Goal: Task Accomplishment & Management: Use online tool/utility

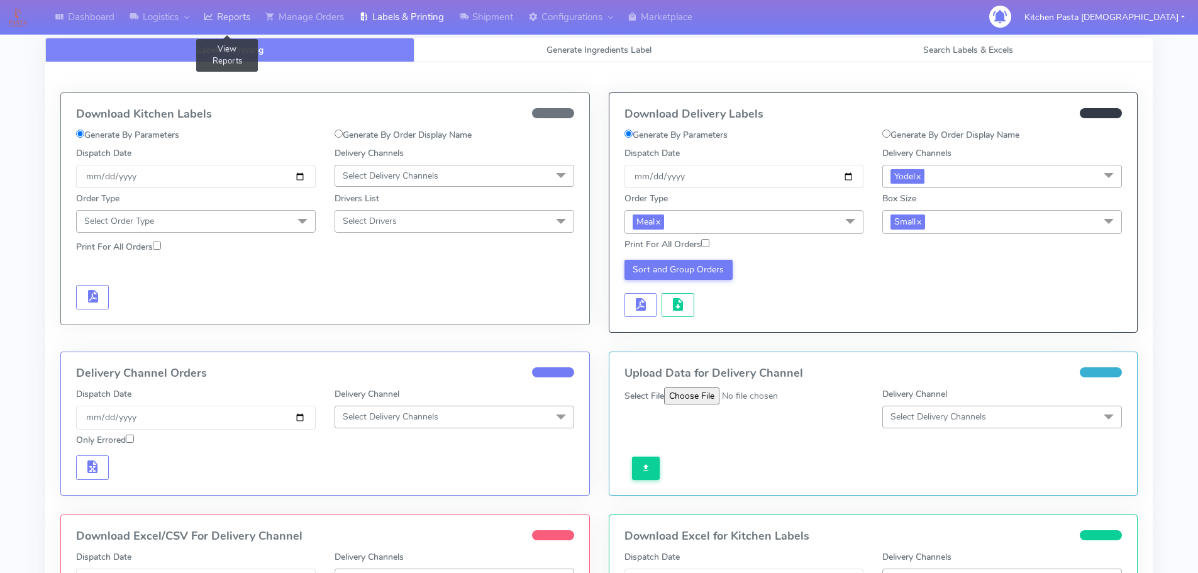
click at [223, 26] on link "Reports" at bounding box center [227, 17] width 62 height 35
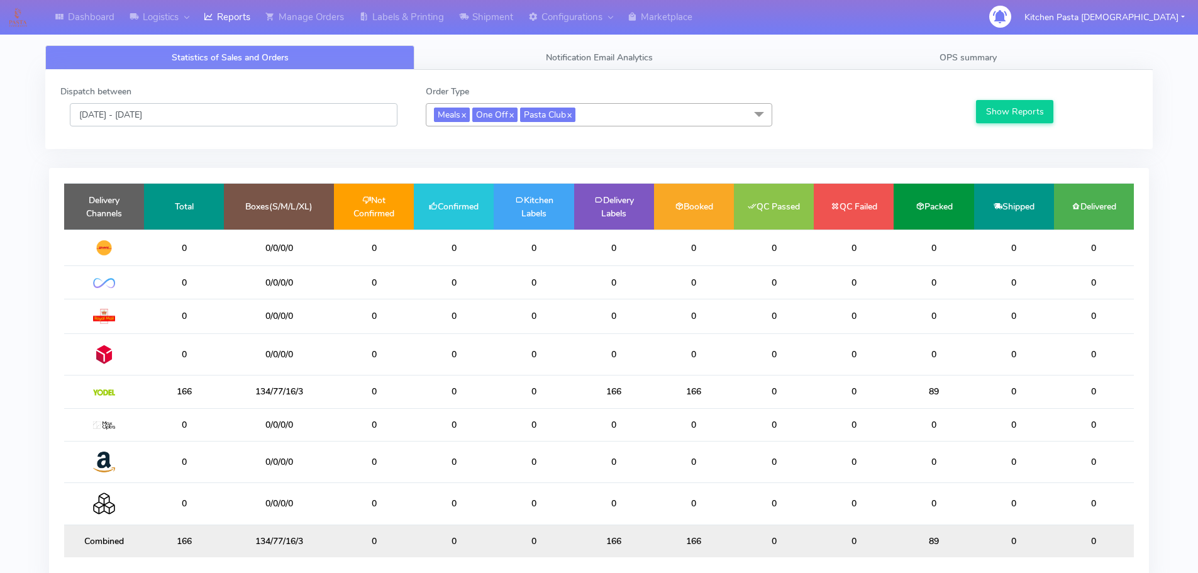
click at [215, 109] on input "[DATE] - [DATE]" at bounding box center [234, 114] width 328 height 23
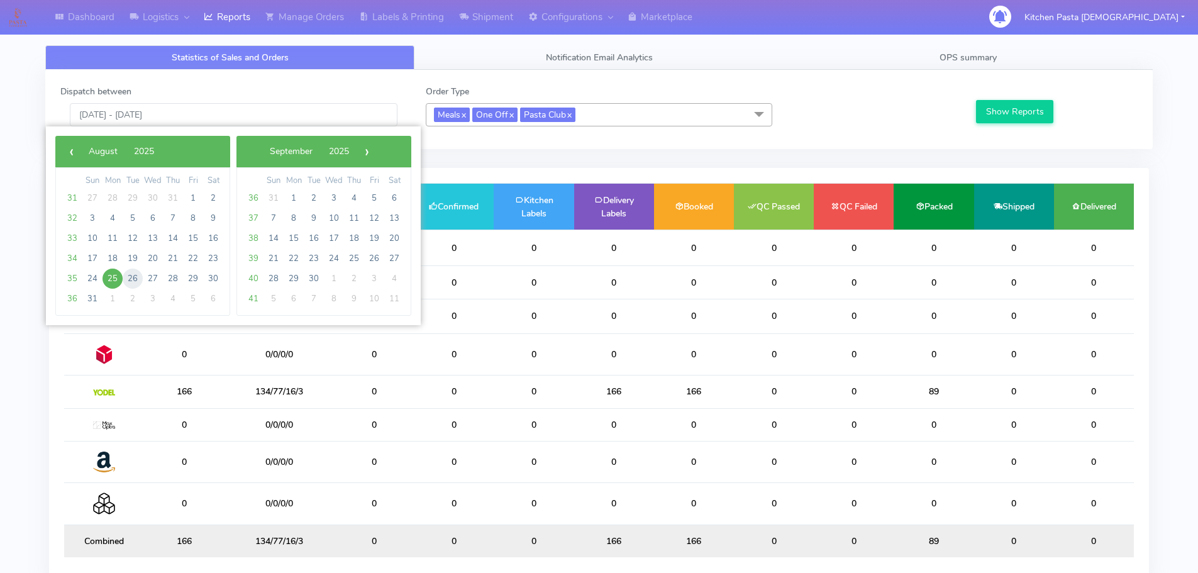
click at [131, 283] on span "26" at bounding box center [133, 279] width 20 height 20
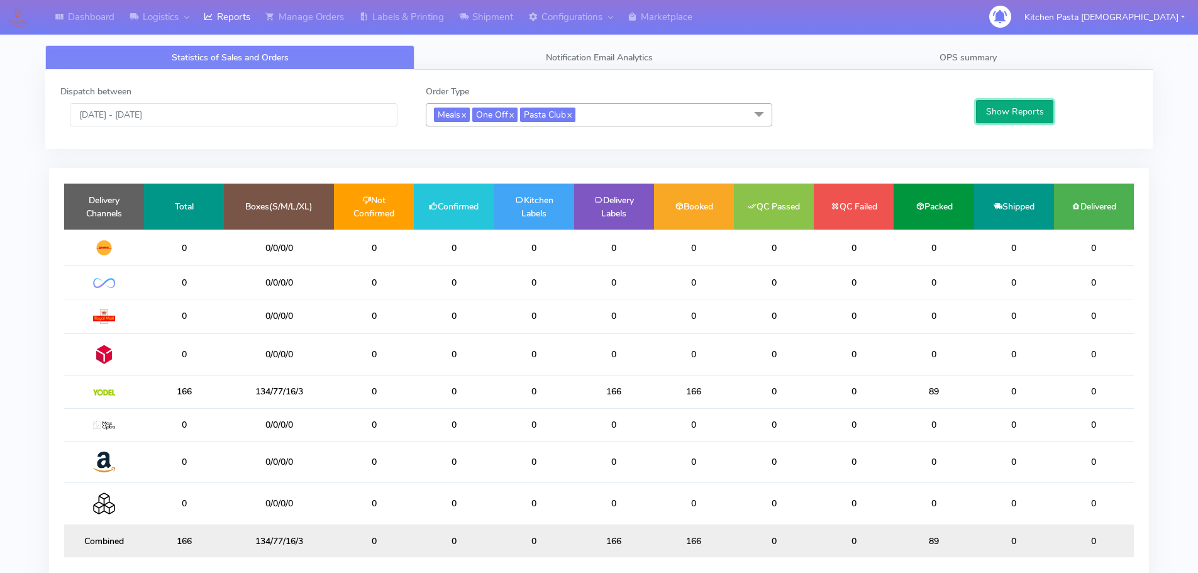
click at [1001, 105] on button "Show Reports" at bounding box center [1014, 111] width 77 height 23
click at [315, 116] on input "26/08/2025 - 26/08/2025" at bounding box center [234, 114] width 328 height 23
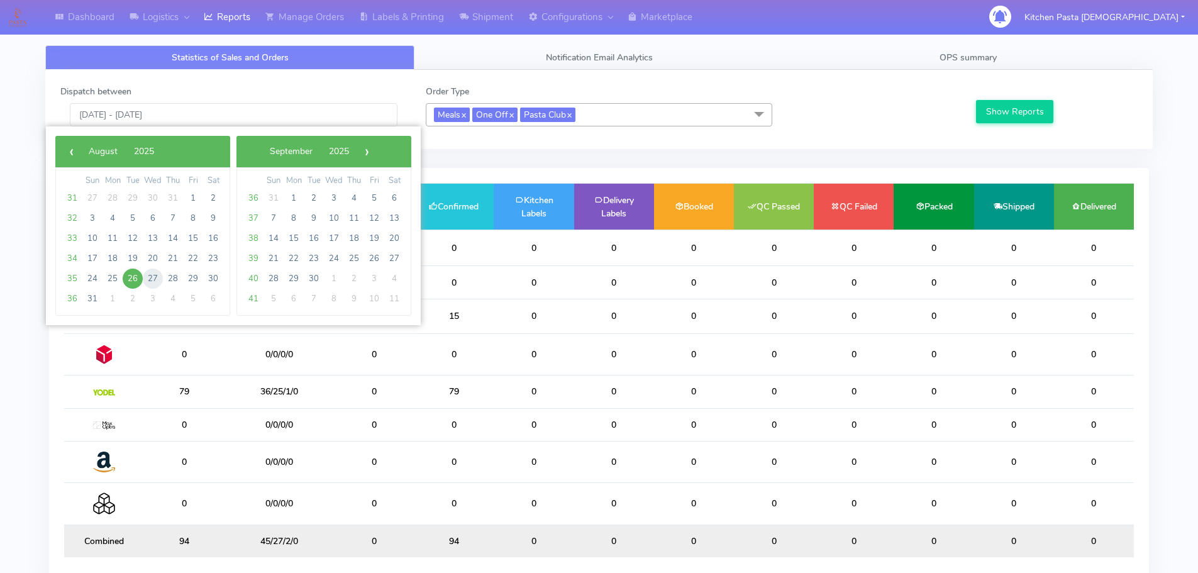
click at [151, 279] on span "27" at bounding box center [153, 279] width 20 height 20
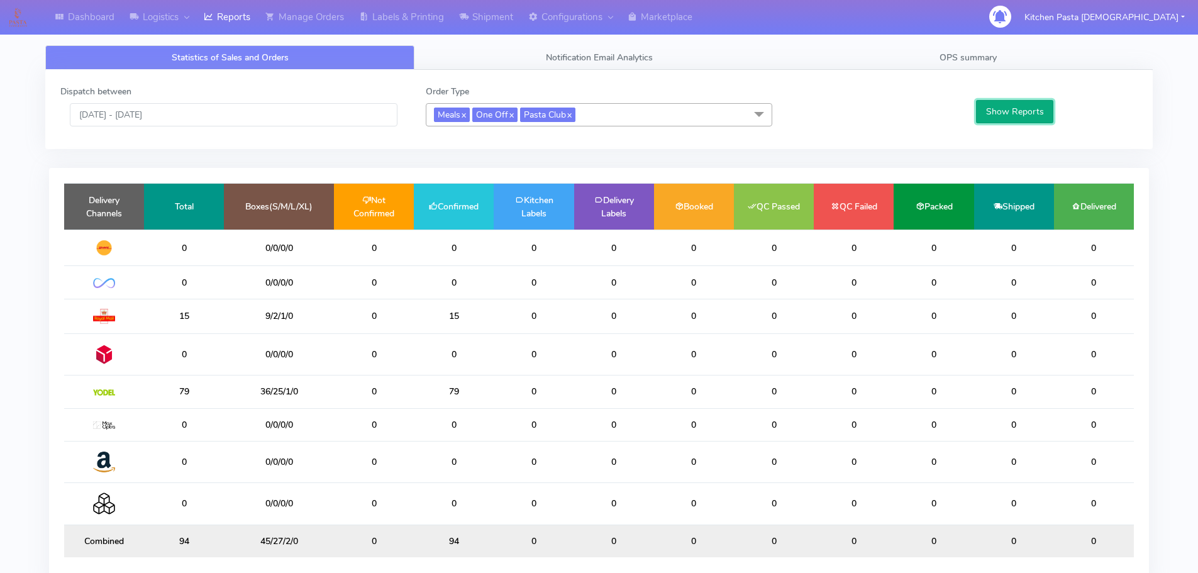
click at [1013, 112] on button "Show Reports" at bounding box center [1014, 111] width 77 height 23
click at [329, 117] on input "27/08/2025 - 27/08/2025" at bounding box center [234, 114] width 328 height 23
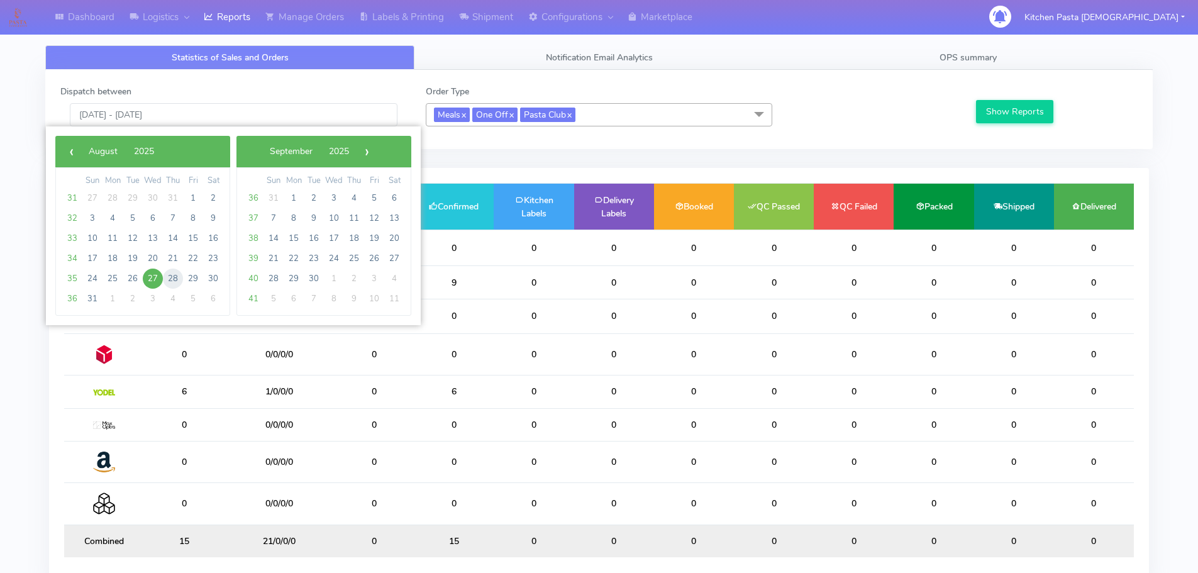
click at [174, 274] on span "28" at bounding box center [173, 279] width 20 height 20
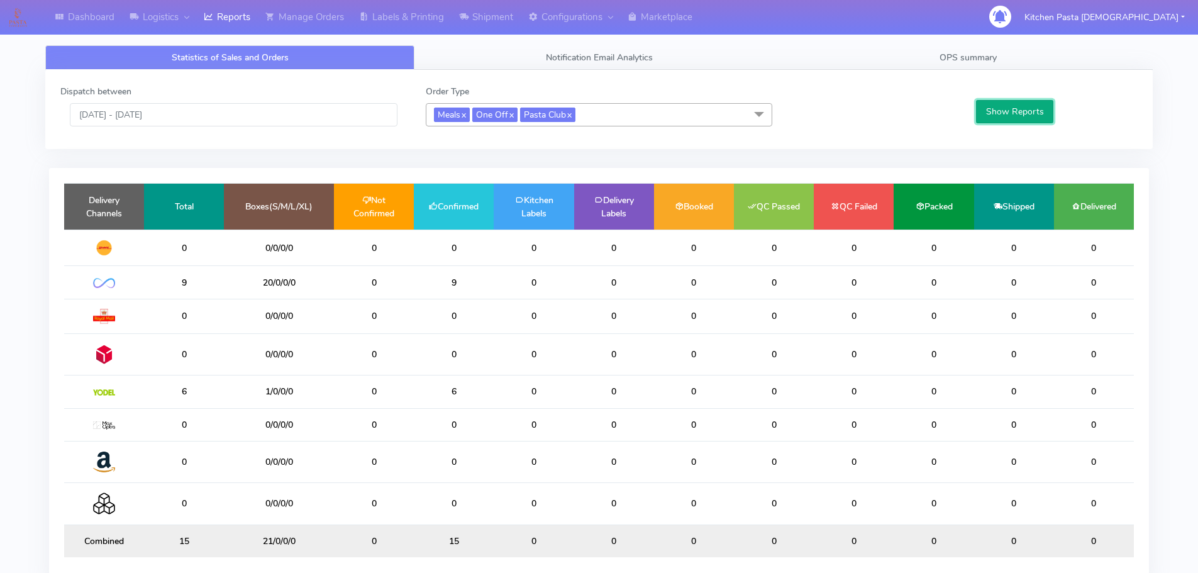
click at [1007, 111] on button "Show Reports" at bounding box center [1014, 111] width 77 height 23
click at [202, 113] on input "28/08/2025 - 28/08/2025" at bounding box center [234, 114] width 328 height 23
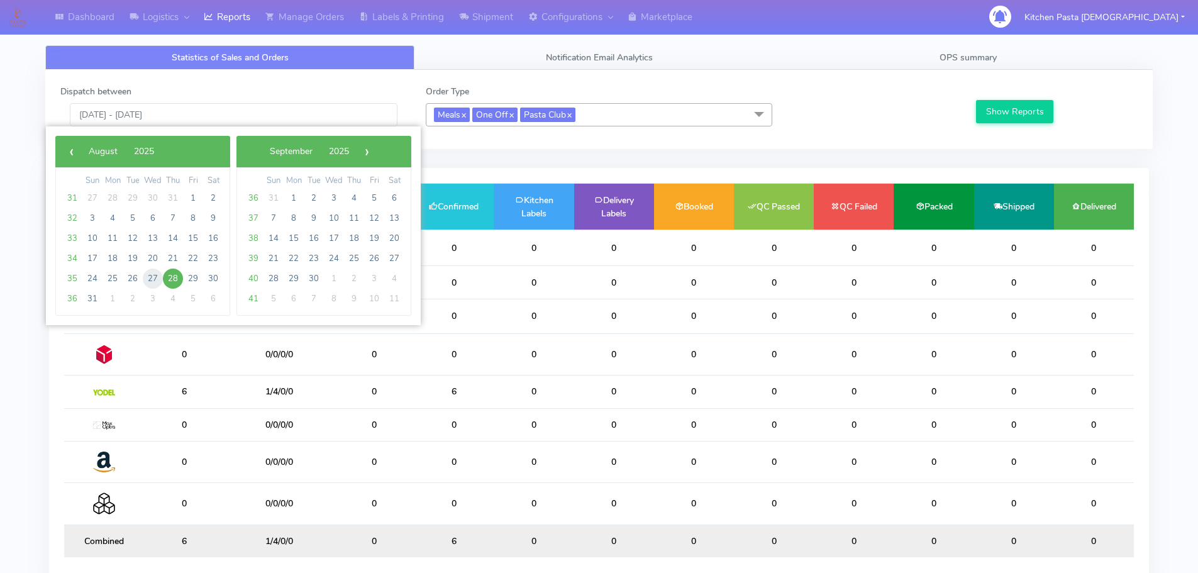
click at [153, 275] on span "27" at bounding box center [153, 279] width 20 height 20
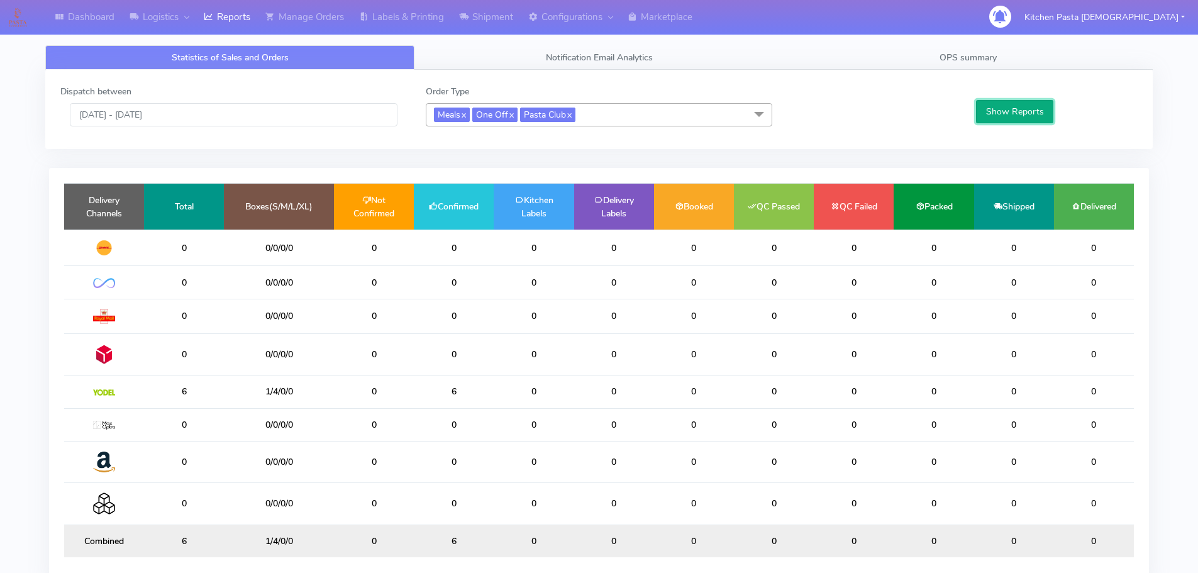
click at [1011, 113] on button "Show Reports" at bounding box center [1014, 111] width 77 height 23
click at [238, 125] on input "27/08/2025 - 27/08/2025" at bounding box center [234, 114] width 328 height 23
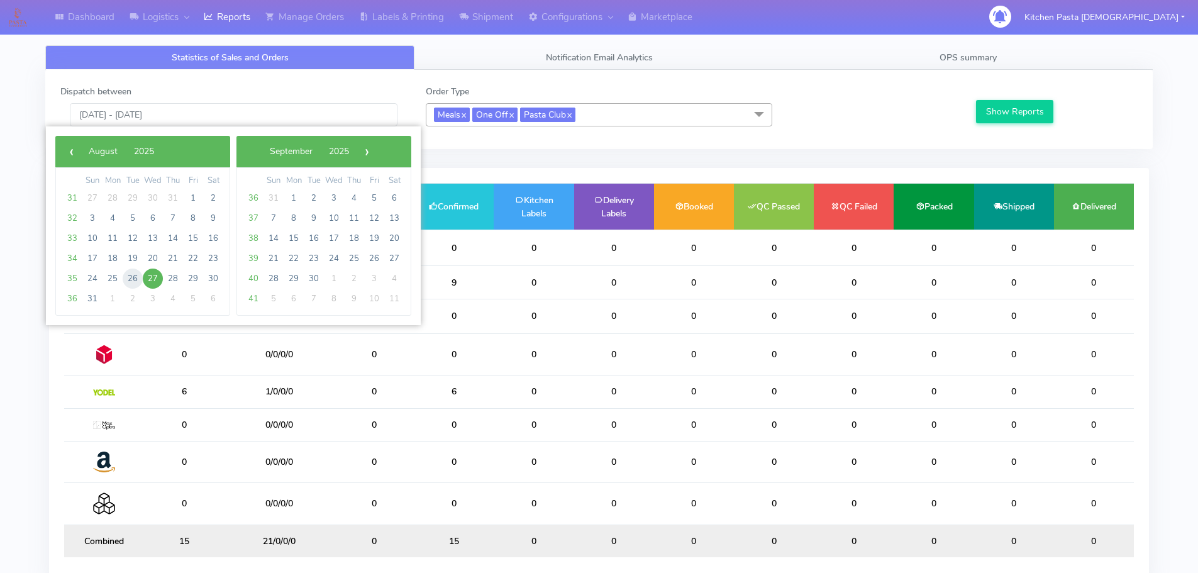
click at [128, 280] on span "26" at bounding box center [133, 279] width 20 height 20
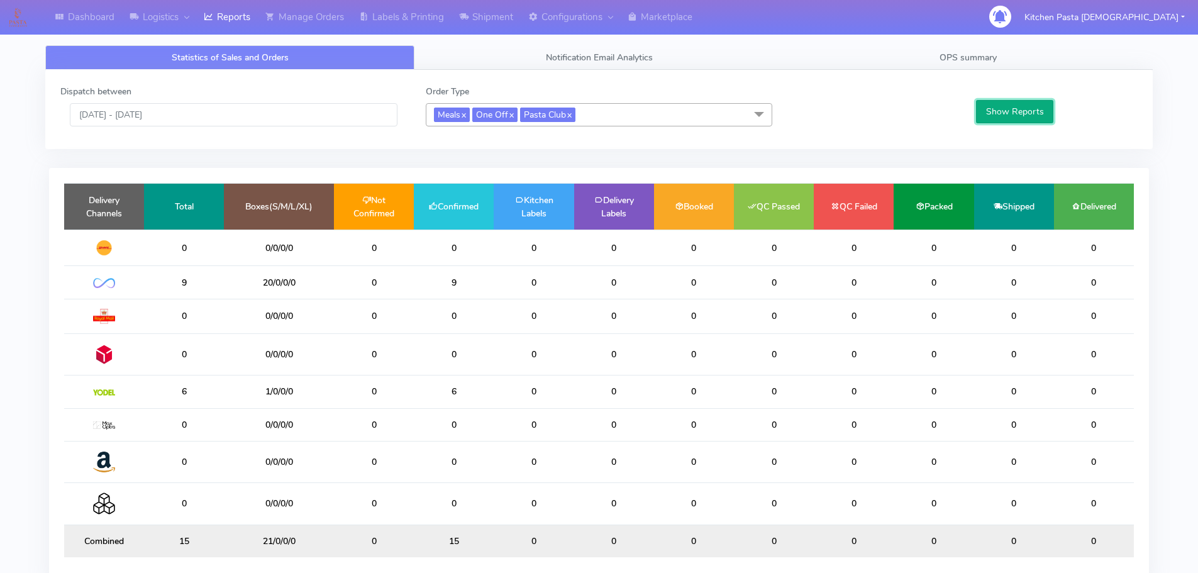
click at [994, 109] on button "Show Reports" at bounding box center [1014, 111] width 77 height 23
click at [260, 119] on input "26/08/2025 - 26/08/2025" at bounding box center [234, 114] width 328 height 23
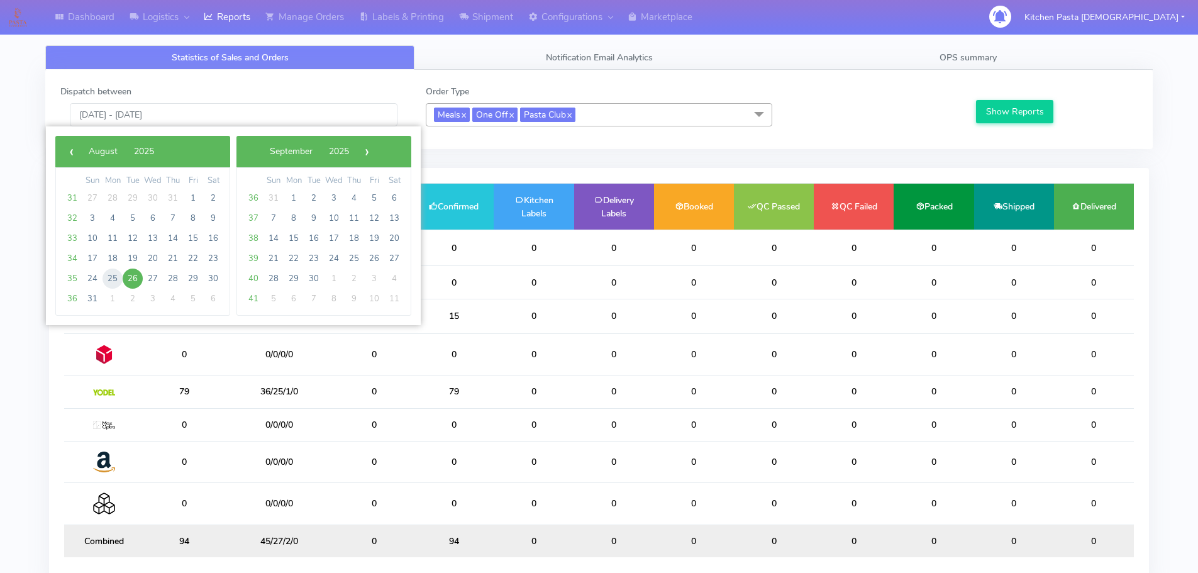
click at [116, 279] on span "25" at bounding box center [113, 279] width 20 height 20
type input "[DATE] - [DATE]"
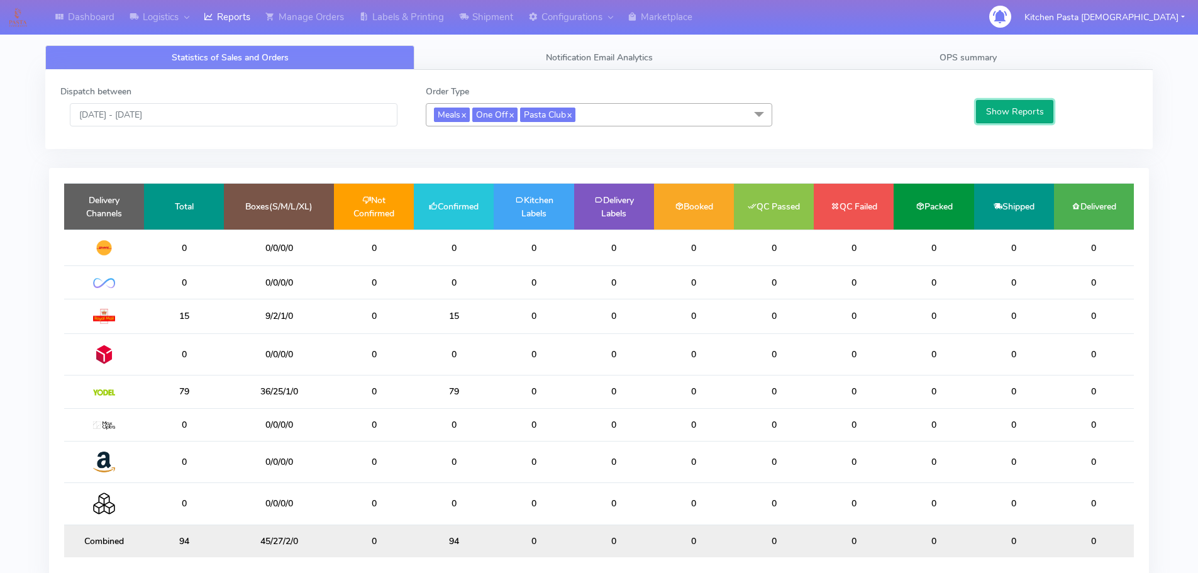
drag, startPoint x: 1016, startPoint y: 111, endPoint x: 983, endPoint y: 112, distance: 32.7
click at [1016, 111] on button "Show Reports" at bounding box center [1014, 111] width 77 height 23
click at [662, 113] on span "Meals x One Off x Pasta Club x" at bounding box center [599, 114] width 347 height 23
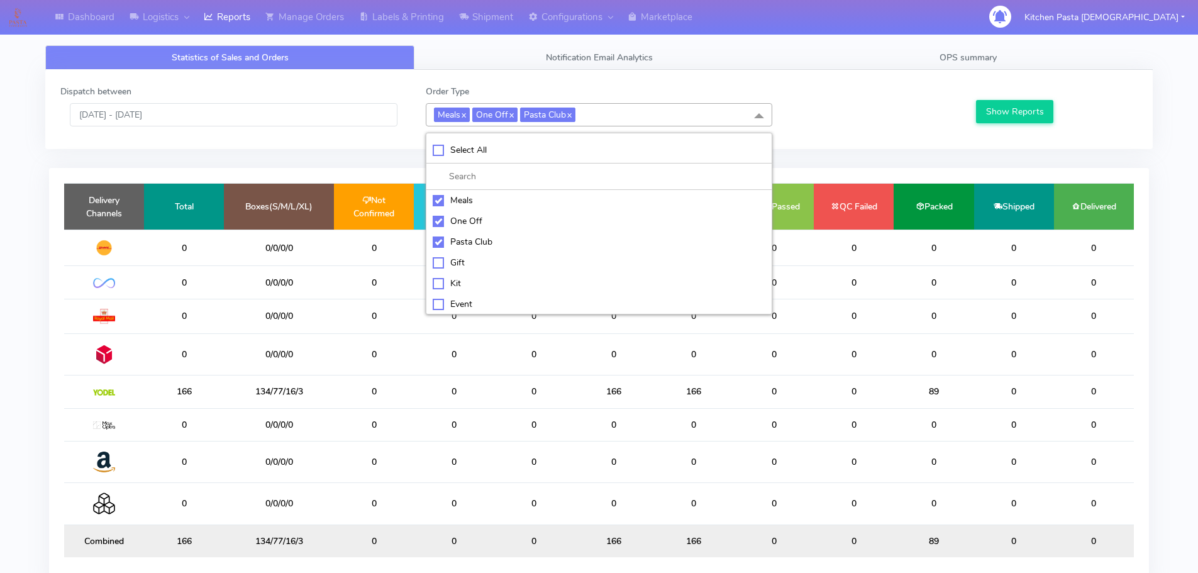
click at [485, 198] on div "Meals" at bounding box center [599, 200] width 333 height 13
checkbox input "false"
click at [477, 213] on li "One Off" at bounding box center [598, 221] width 345 height 21
checkbox input "false"
click at [500, 243] on div "Pasta Club" at bounding box center [599, 241] width 333 height 13
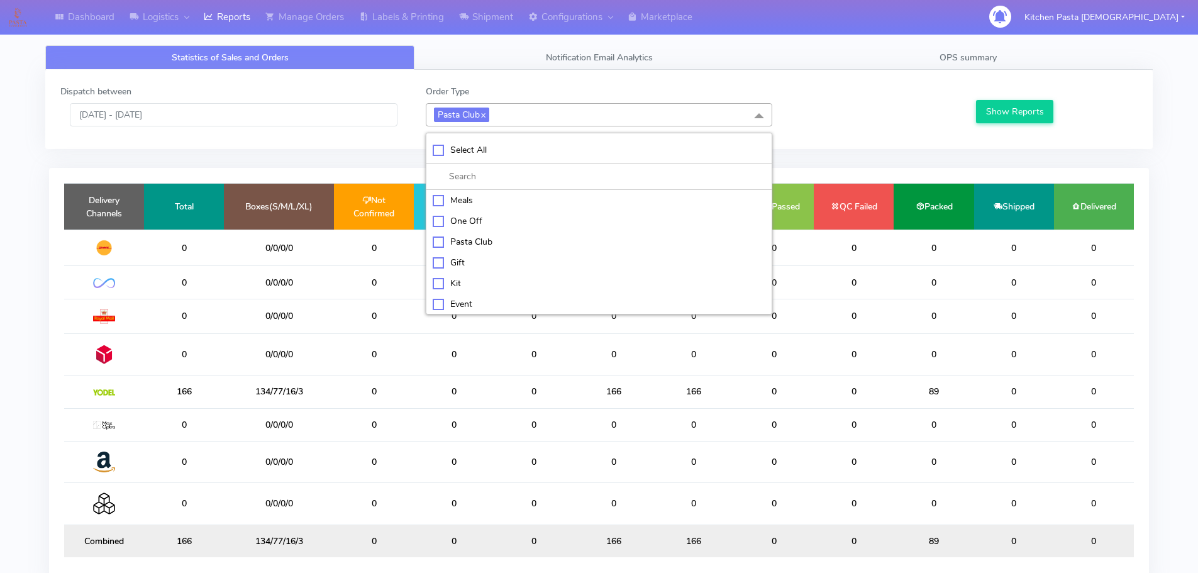
checkbox input "false"
drag, startPoint x: 462, startPoint y: 285, endPoint x: 853, endPoint y: 208, distance: 398.7
click at [465, 284] on div "Kit" at bounding box center [599, 281] width 333 height 13
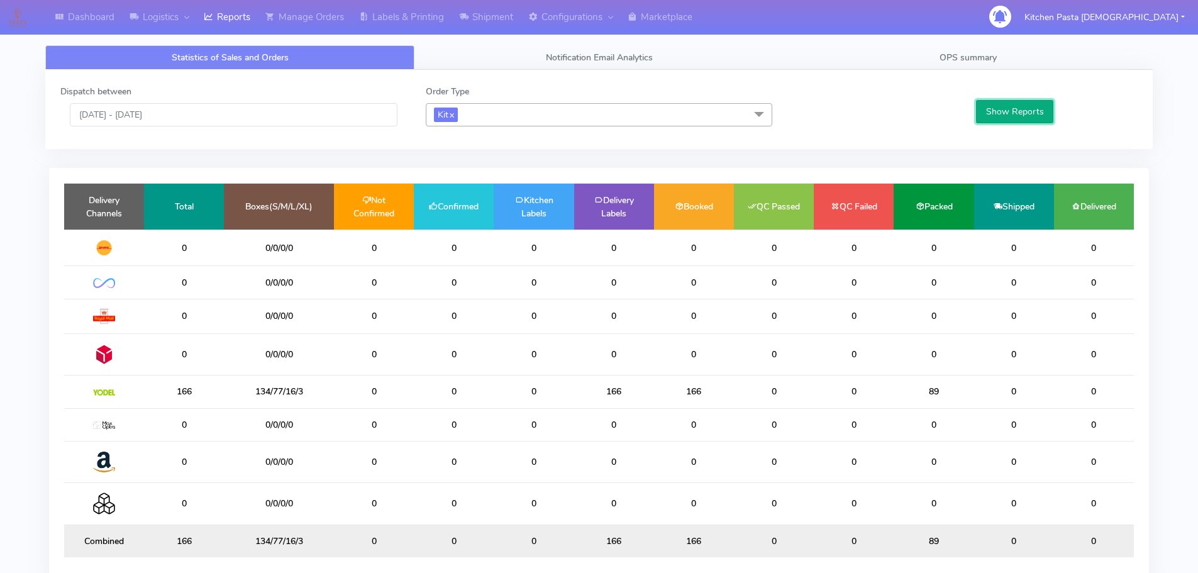
click at [1031, 109] on button "Show Reports" at bounding box center [1014, 111] width 77 height 23
click at [492, 116] on span "Kit x" at bounding box center [599, 114] width 347 height 23
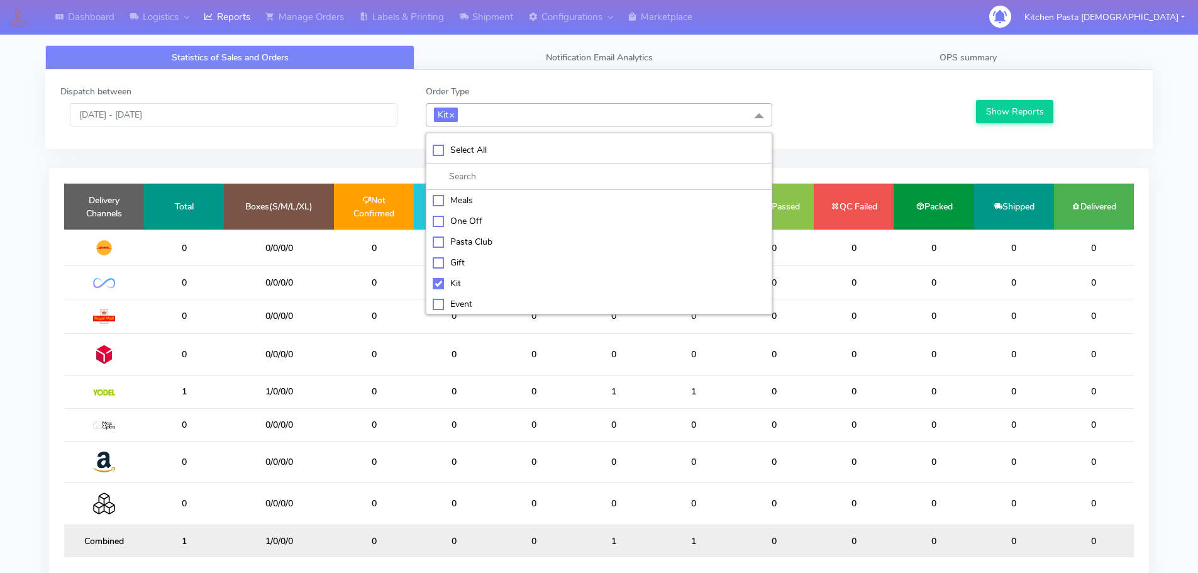
click at [431, 282] on li "Kit" at bounding box center [598, 283] width 345 height 21
checkbox input "false"
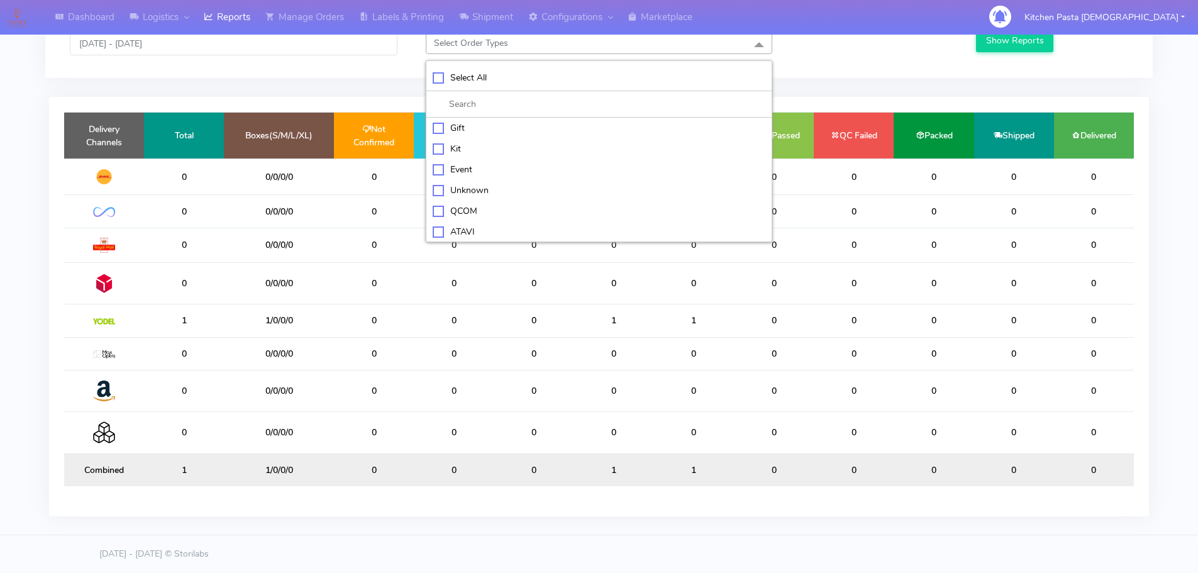
scroll to position [63, 0]
click at [444, 225] on div "ATAVI" at bounding box center [599, 231] width 333 height 13
checkbox input "true"
click at [999, 37] on button "Show Reports" at bounding box center [1014, 40] width 77 height 23
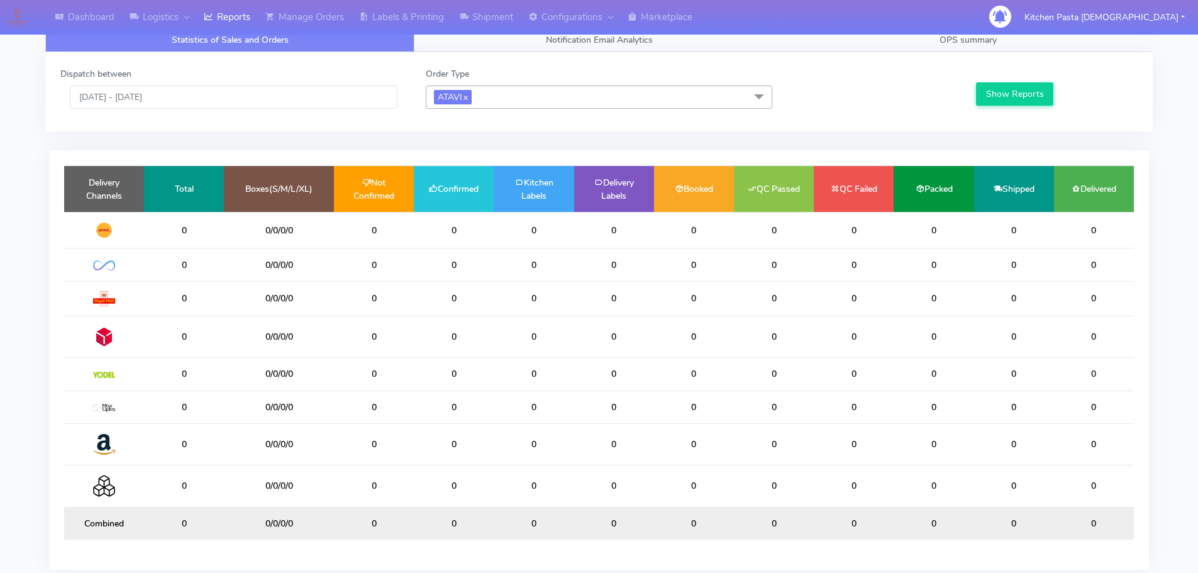
scroll to position [0, 0]
